Goal: Task Accomplishment & Management: Complete application form

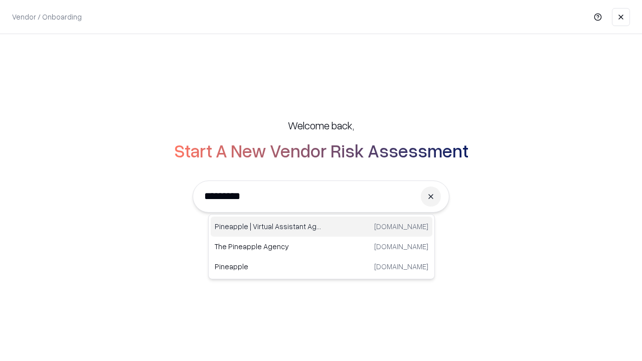
click at [322, 227] on div "Pineapple | Virtual Assistant Agency [DOMAIN_NAME]" at bounding box center [322, 227] width 222 height 20
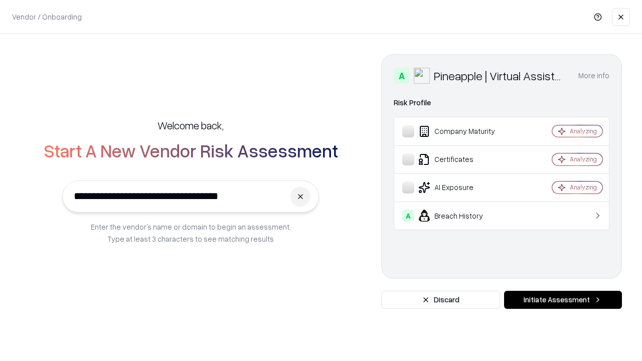
type input "**********"
click at [563, 300] on button "Initiate Assessment" at bounding box center [563, 300] width 118 height 18
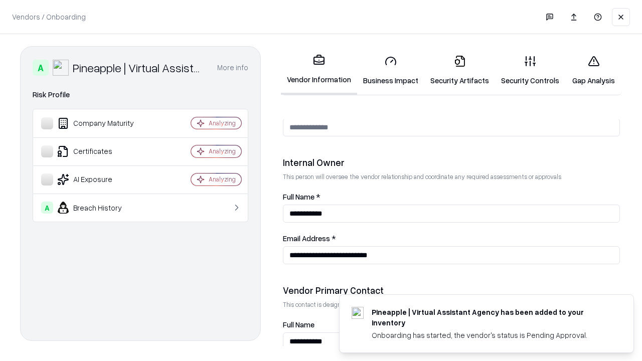
scroll to position [520, 0]
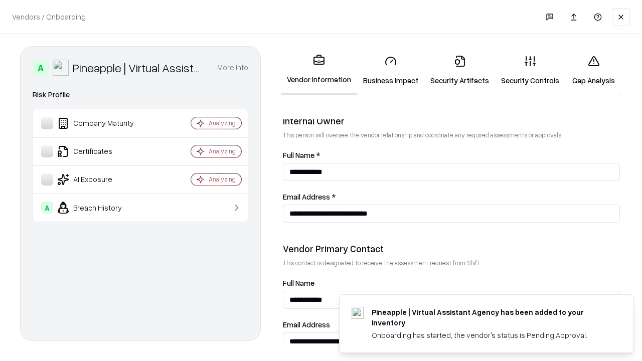
click at [460, 70] on link "Security Artifacts" at bounding box center [460, 70] width 71 height 47
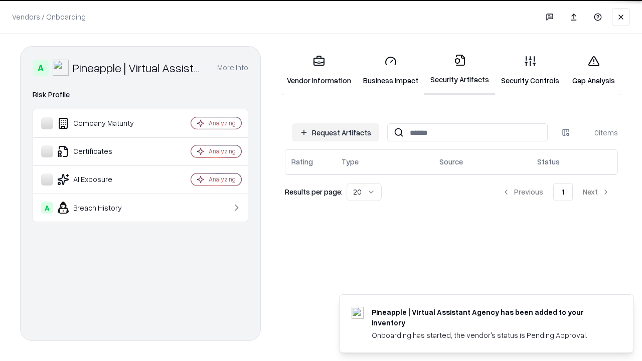
click at [336, 133] on button "Request Artifacts" at bounding box center [335, 132] width 87 height 18
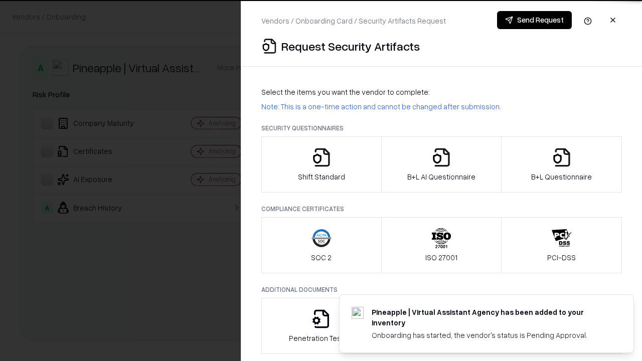
click at [562, 165] on icon "button" at bounding box center [562, 158] width 20 height 20
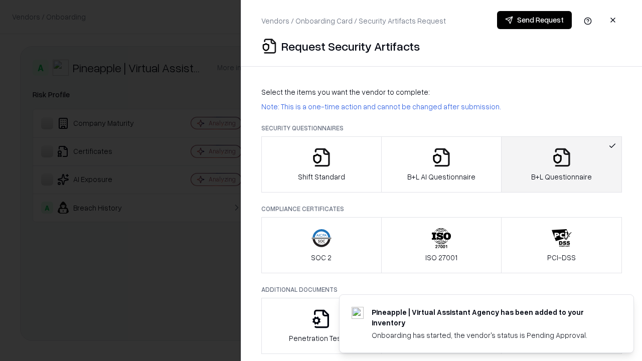
click at [441, 165] on icon "button" at bounding box center [442, 158] width 20 height 20
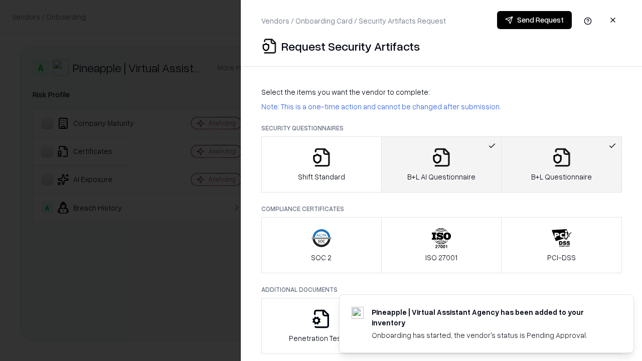
click at [535, 20] on button "Send Request" at bounding box center [534, 20] width 75 height 18
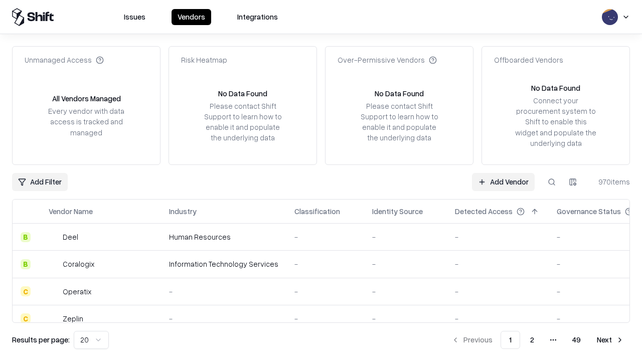
click at [552, 182] on button at bounding box center [552, 182] width 18 height 18
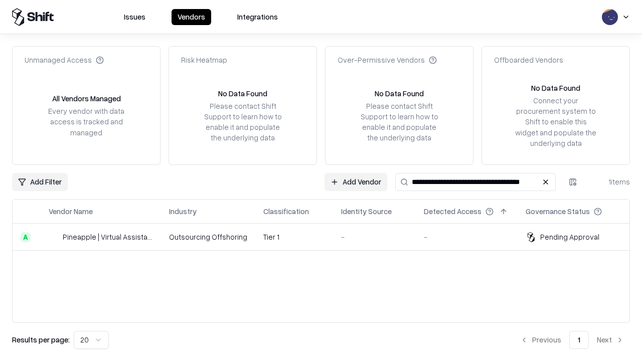
type input "**********"
click at [327, 237] on td "Tier 1" at bounding box center [294, 237] width 78 height 27
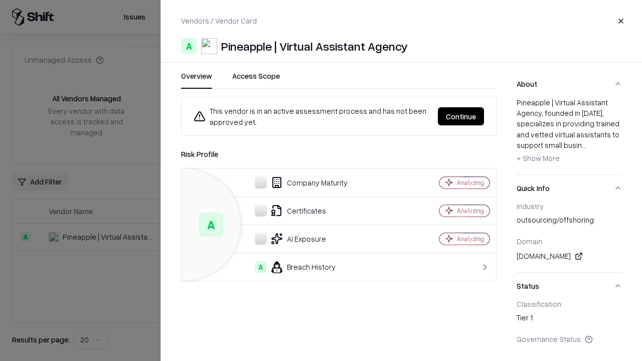
click at [461, 116] on button "Continue" at bounding box center [461, 116] width 46 height 18
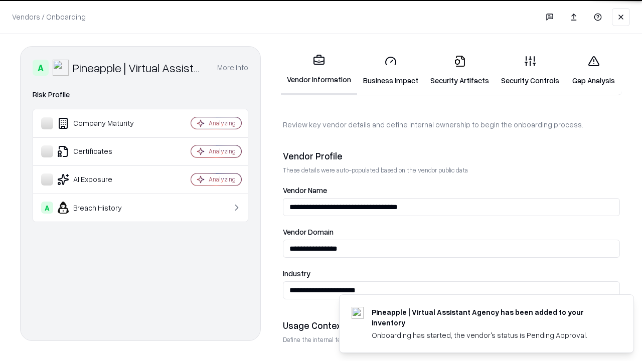
click at [460, 70] on link "Security Artifacts" at bounding box center [460, 70] width 71 height 47
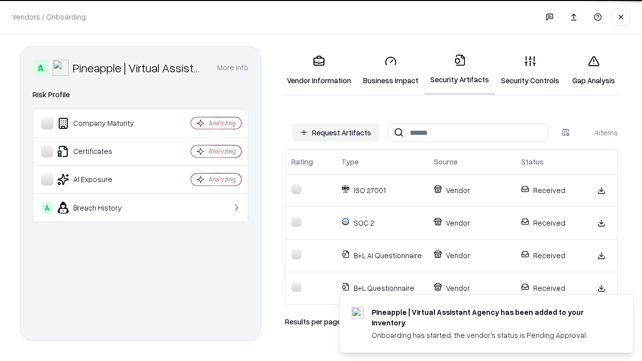
click at [594, 70] on link "Gap Analysis" at bounding box center [594, 70] width 57 height 47
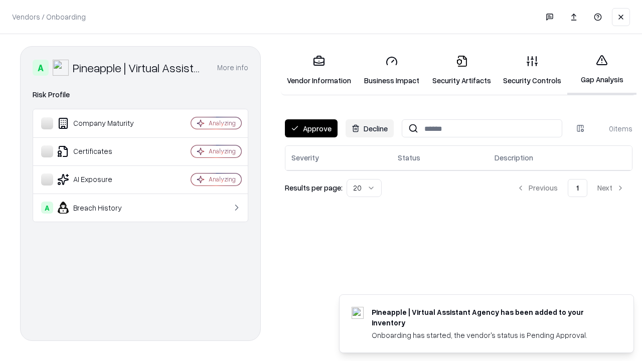
click at [311, 128] on button "Approve" at bounding box center [311, 128] width 53 height 18
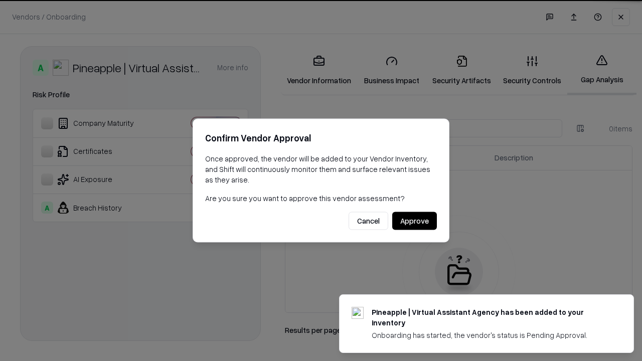
click at [415, 221] on button "Approve" at bounding box center [415, 221] width 45 height 18
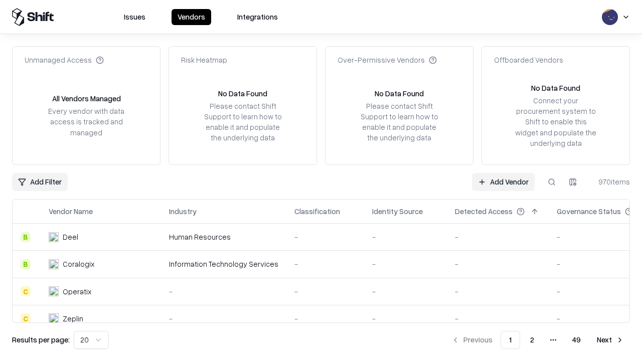
type input "**********"
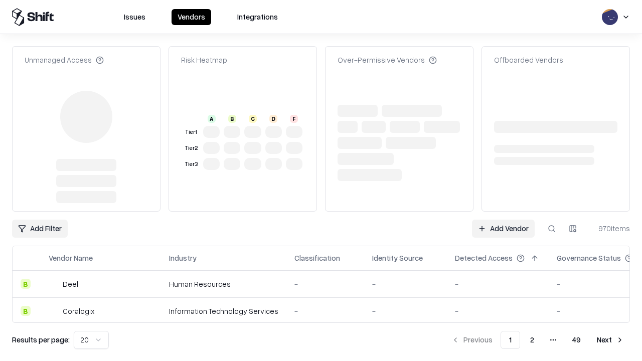
click at [503, 220] on link "Add Vendor" at bounding box center [503, 229] width 63 height 18
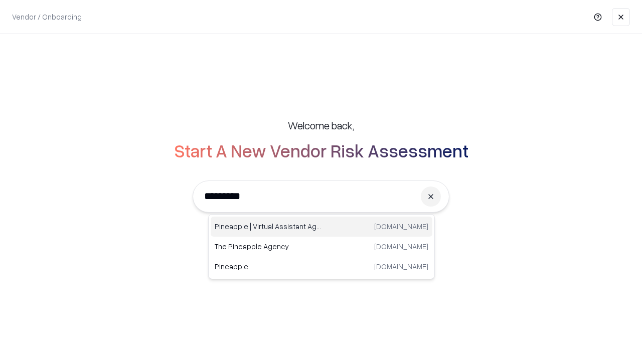
click at [322, 227] on div "Pineapple | Virtual Assistant Agency [DOMAIN_NAME]" at bounding box center [322, 227] width 222 height 20
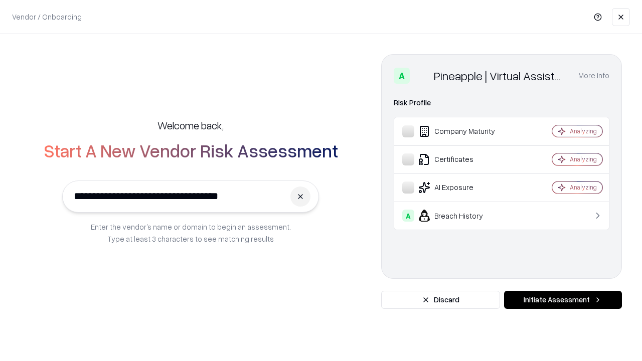
type input "**********"
click at [563, 300] on button "Initiate Assessment" at bounding box center [563, 300] width 118 height 18
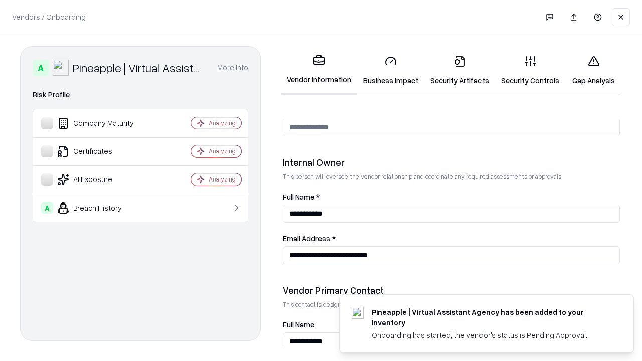
scroll to position [520, 0]
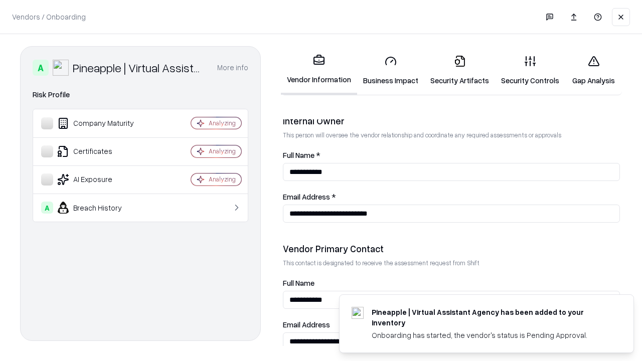
click at [594, 70] on link "Gap Analysis" at bounding box center [594, 70] width 57 height 47
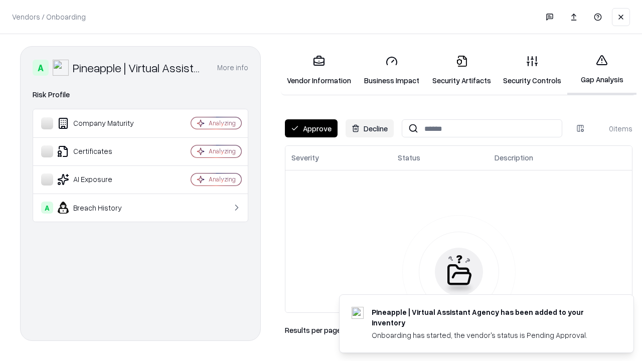
click at [311, 128] on button "Approve" at bounding box center [311, 128] width 53 height 18
